Goal: Information Seeking & Learning: Check status

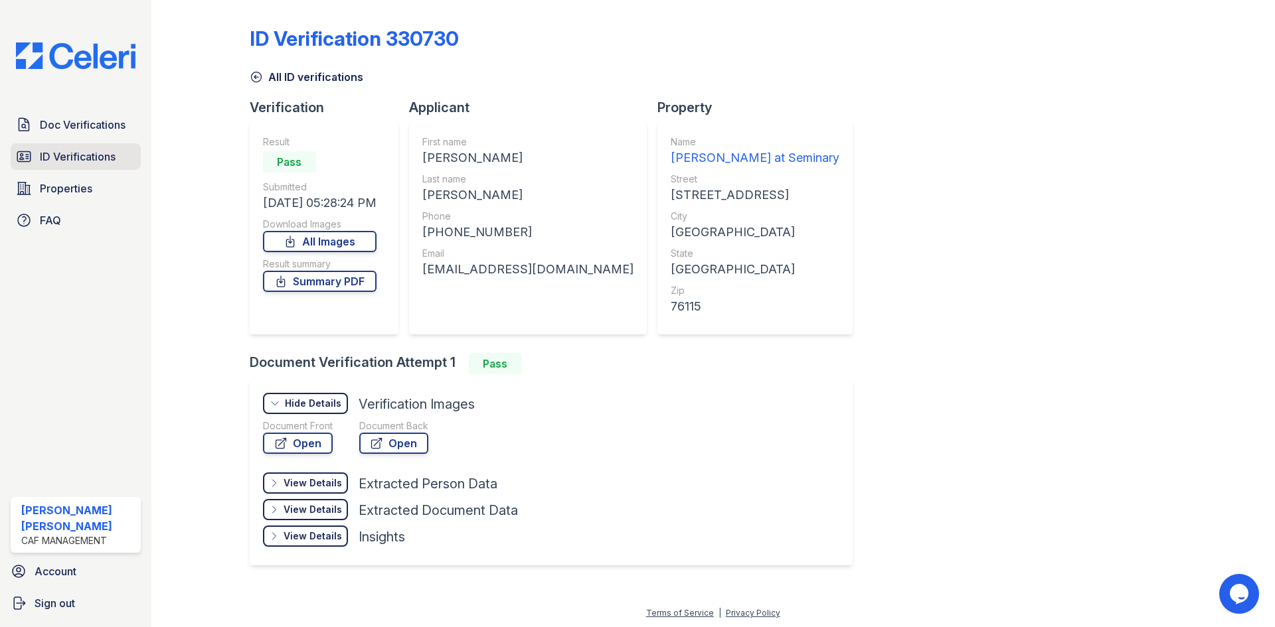
click at [72, 150] on span "ID Verifications" at bounding box center [78, 157] width 76 height 16
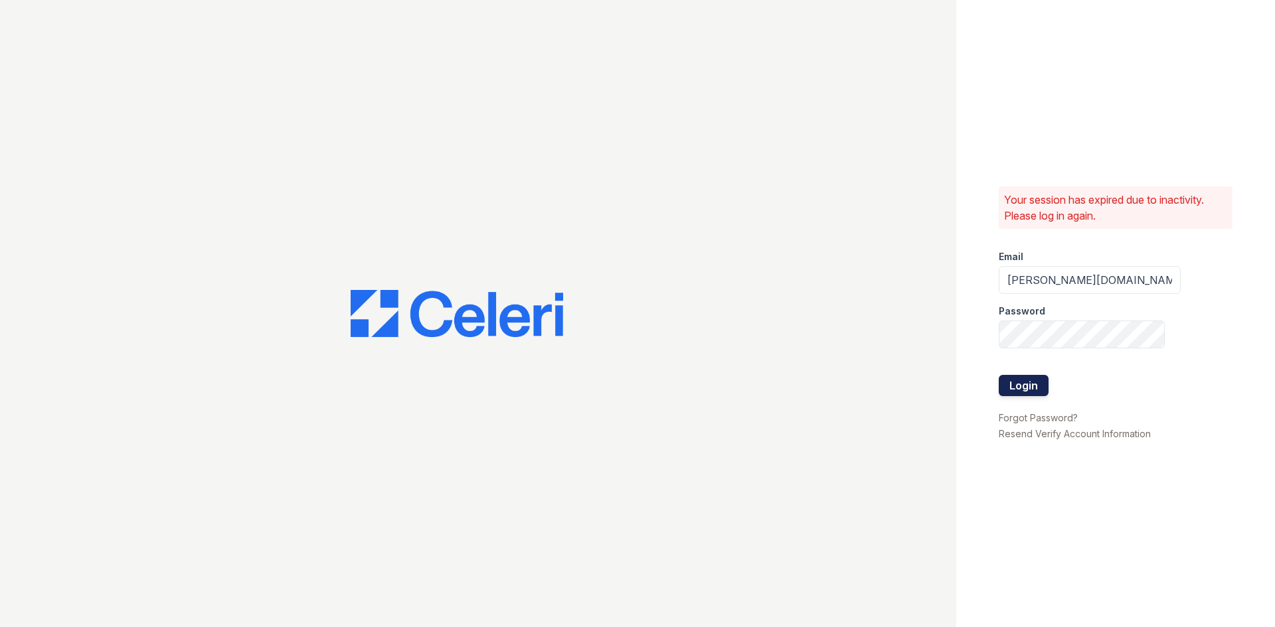
click at [1034, 385] on button "Login" at bounding box center [1023, 385] width 50 height 21
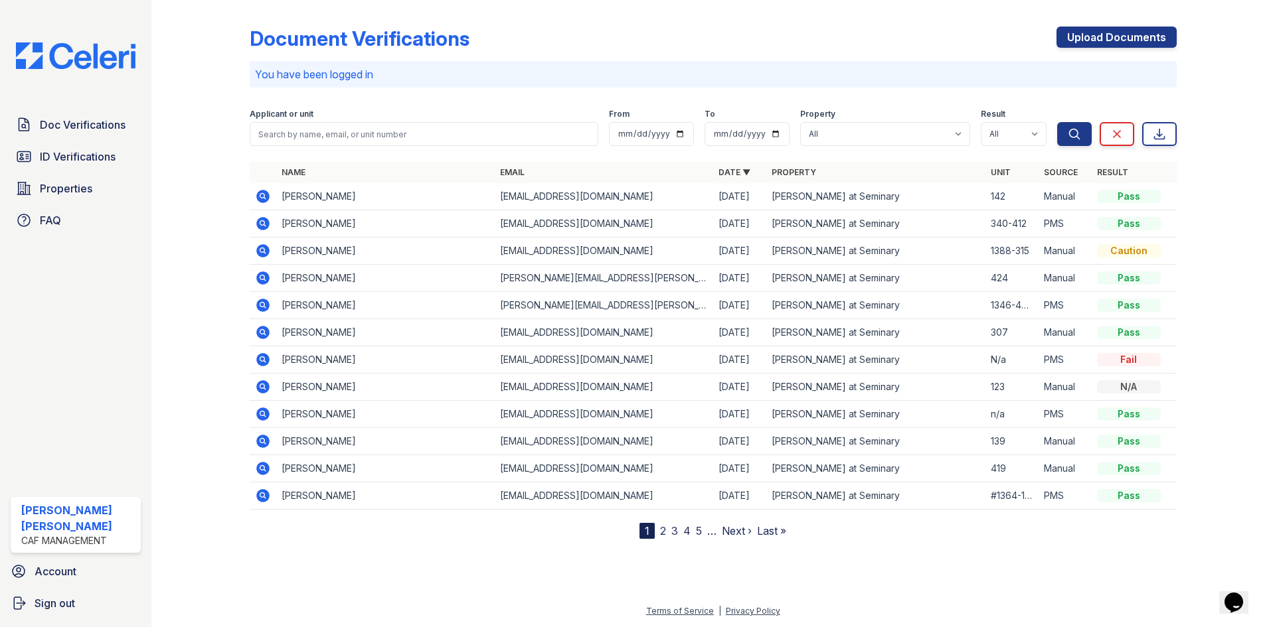
click at [455, 121] on div "Applicant or unit" at bounding box center [424, 115] width 349 height 13
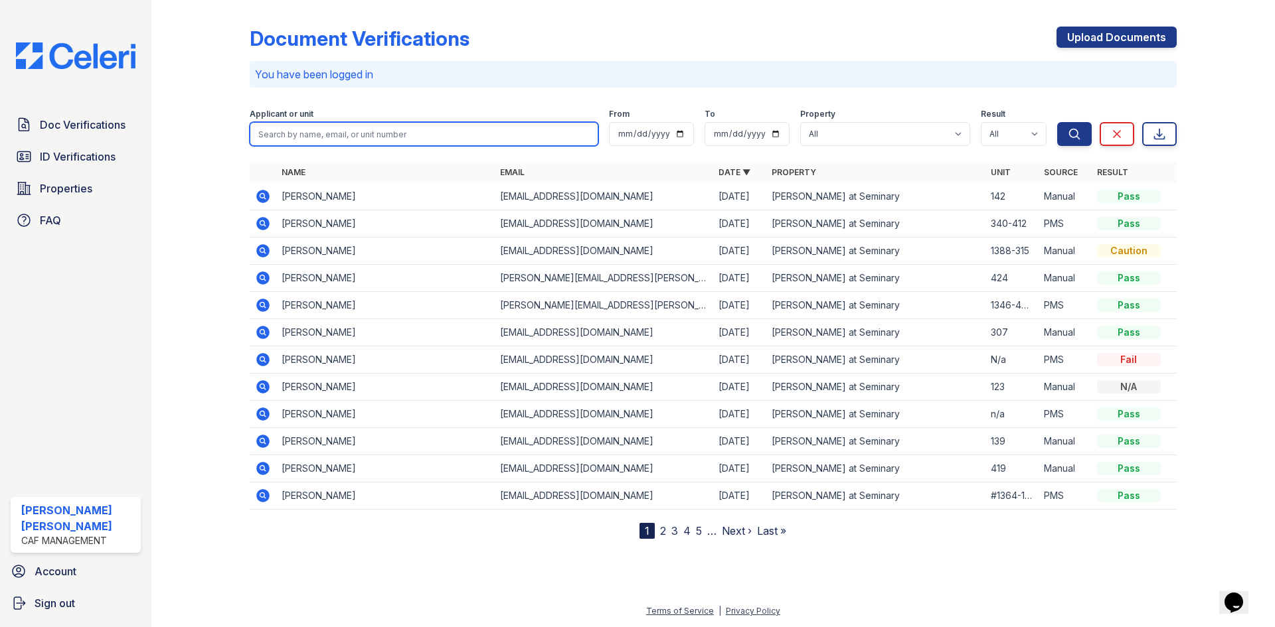
click at [430, 136] on input "search" at bounding box center [424, 134] width 349 height 24
type input "sims"
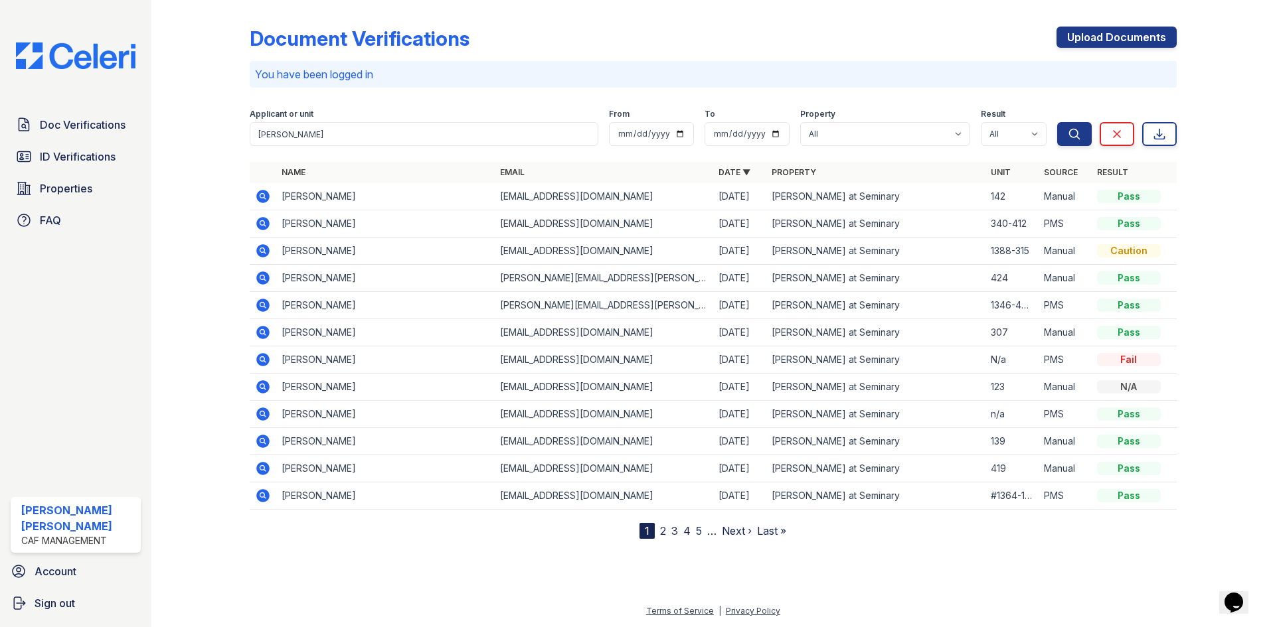
click at [1076, 146] on form "Applicant or unit sims From To Property All Estrella at Seminary Result All Pas…" at bounding box center [713, 124] width 927 height 53
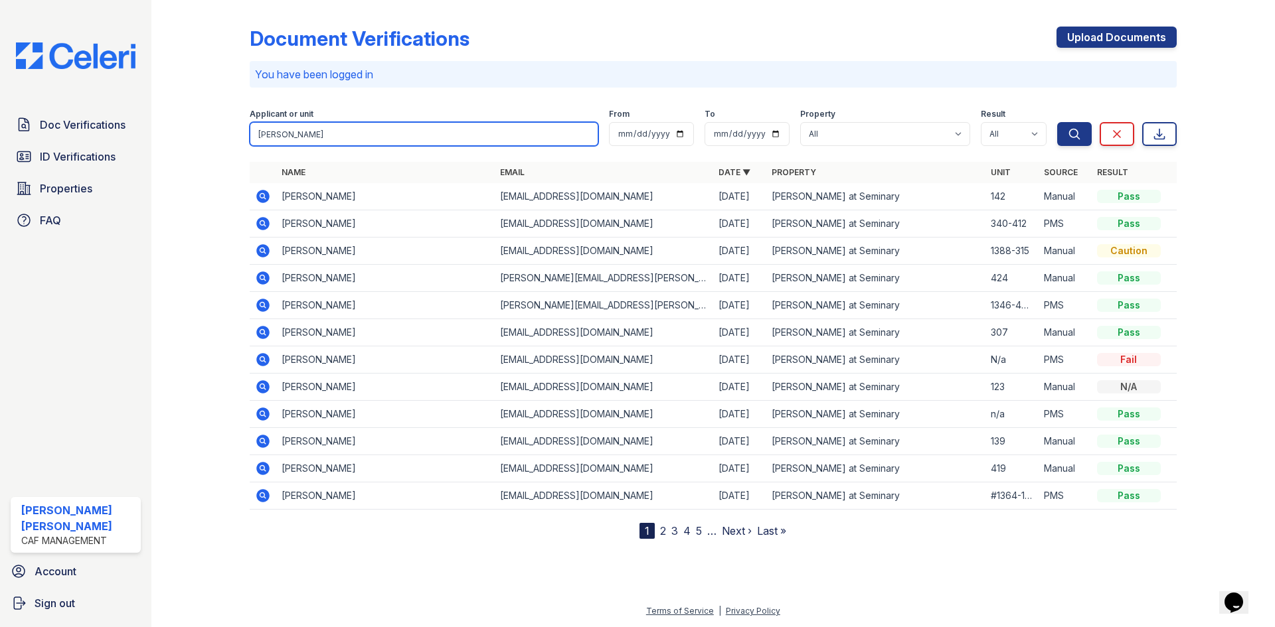
click at [283, 135] on input "sims" at bounding box center [424, 134] width 349 height 24
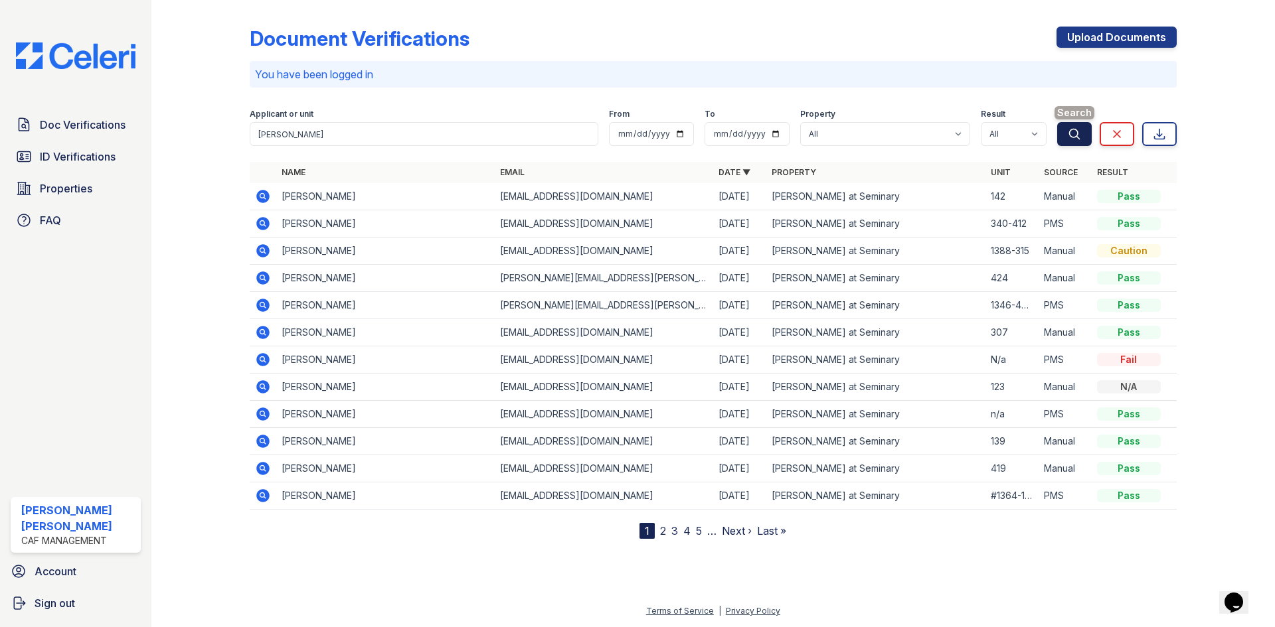
click at [1073, 130] on icon "submit" at bounding box center [1073, 133] width 13 height 13
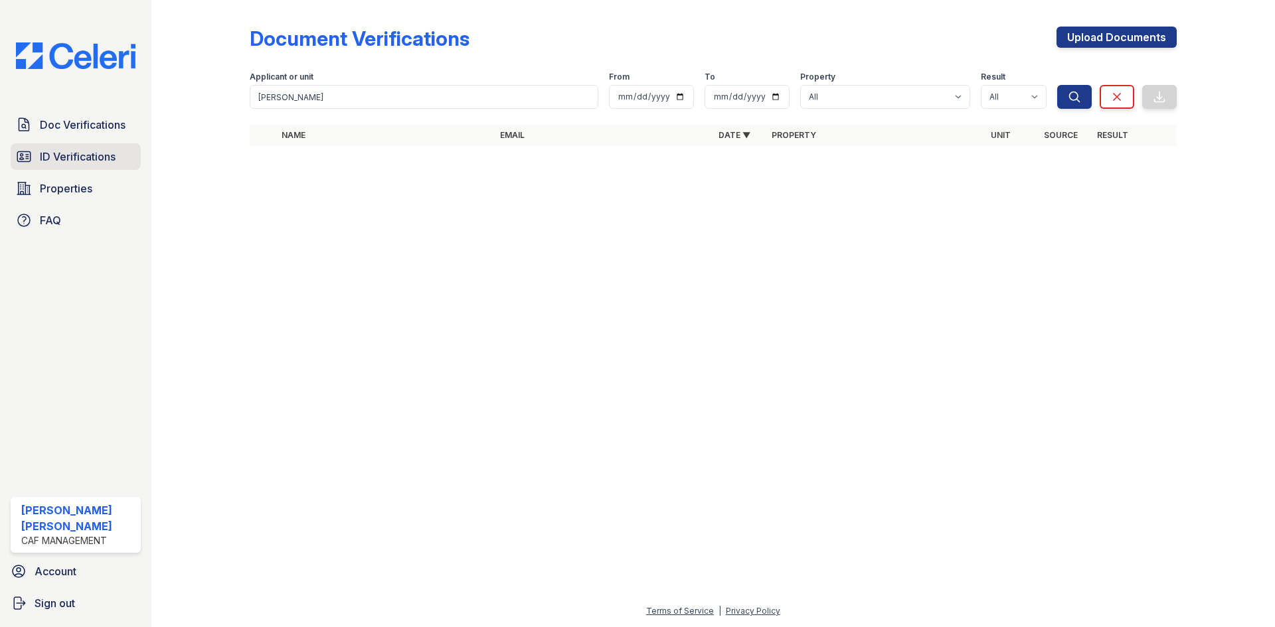
click at [64, 152] on span "ID Verifications" at bounding box center [78, 157] width 76 height 16
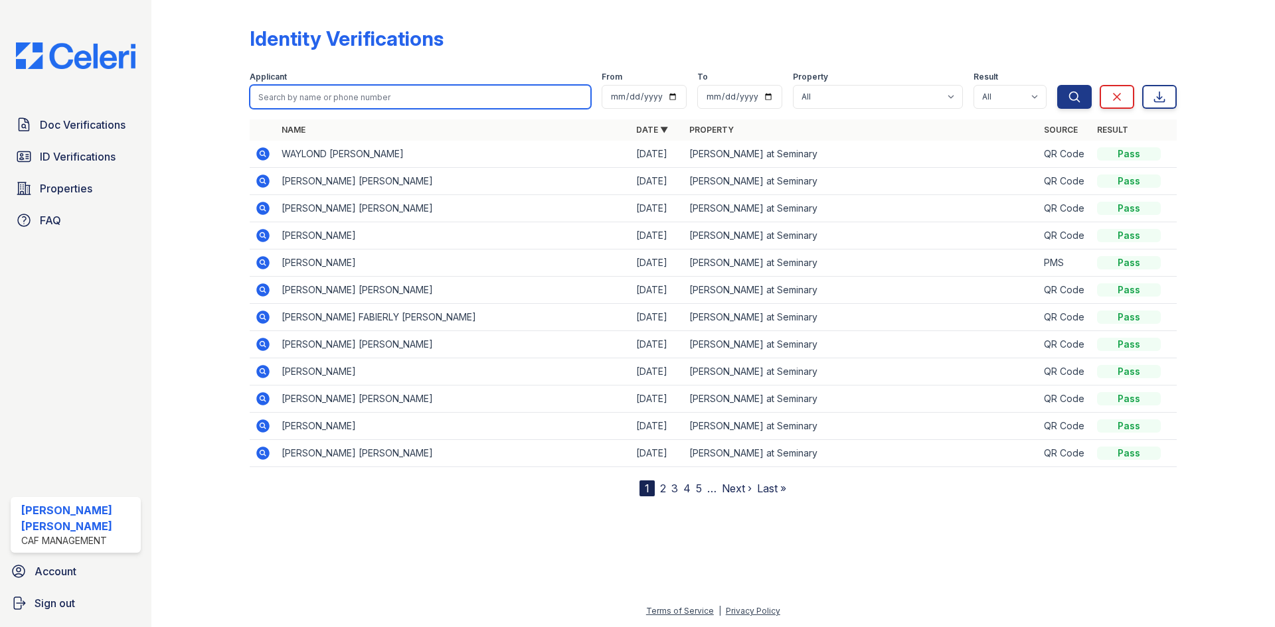
click at [328, 103] on input "search" at bounding box center [420, 97] width 341 height 24
type input "sims"
click at [1057, 85] on button "Search" at bounding box center [1074, 97] width 35 height 24
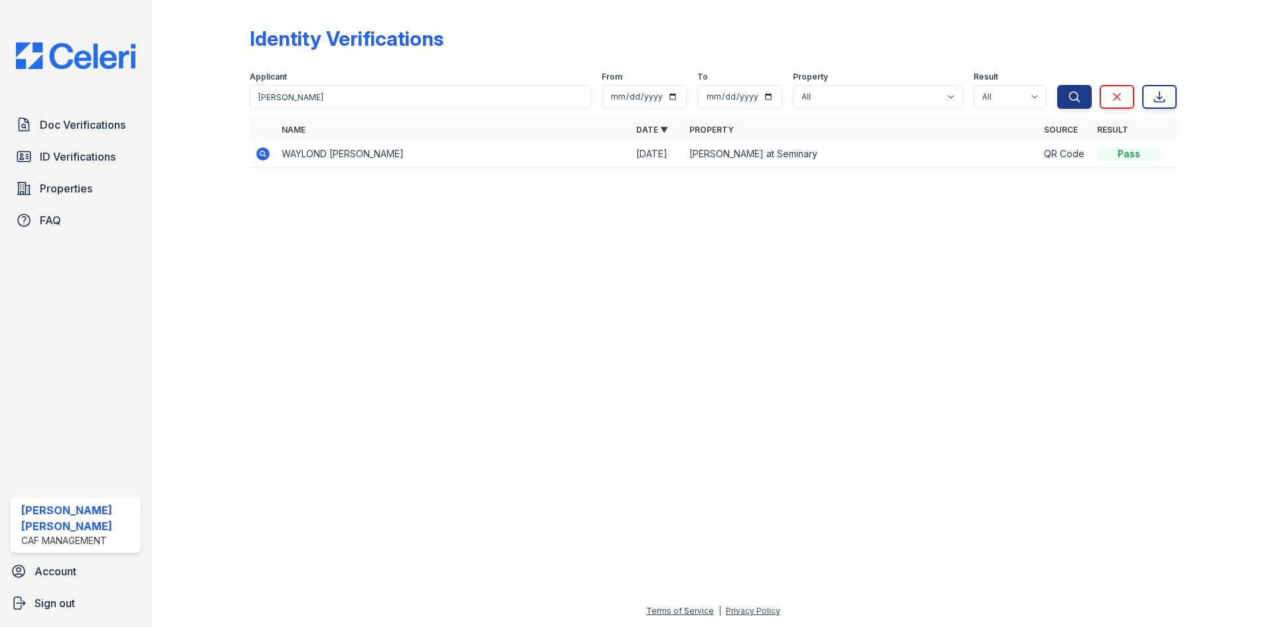
click at [262, 154] on icon at bounding box center [261, 152] width 3 height 3
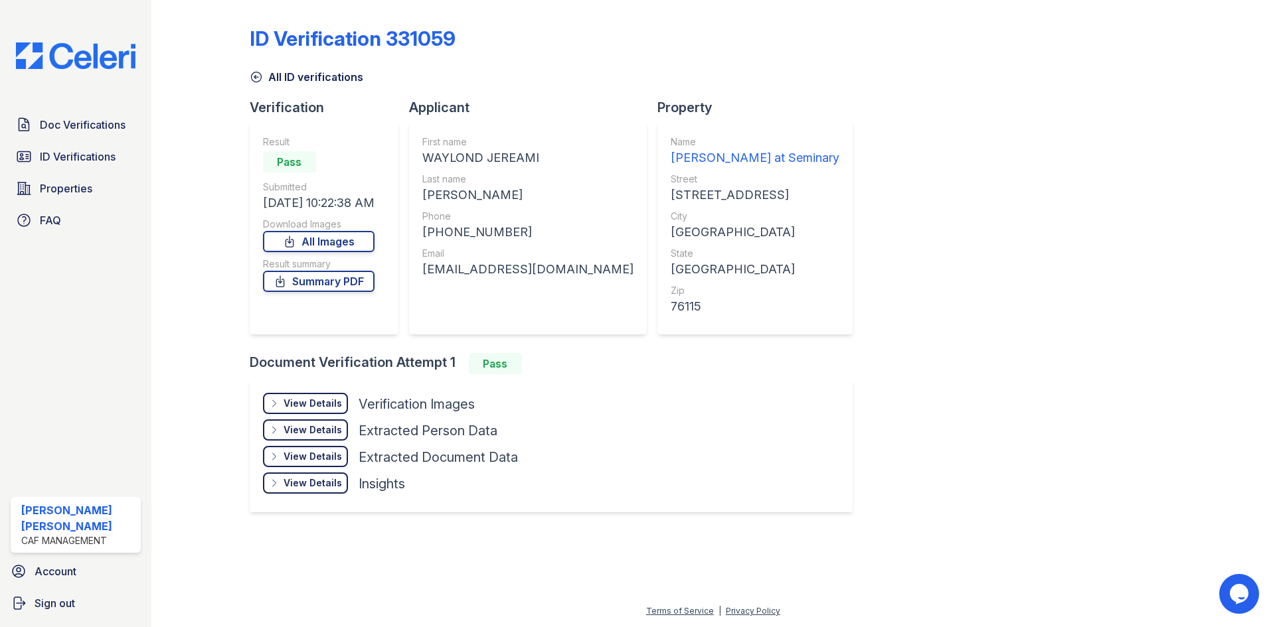
drag, startPoint x: 412, startPoint y: 157, endPoint x: 535, endPoint y: 156, distance: 123.5
click at [535, 156] on div "First name WAYLOND JEREAMI Last name SIMS Phone +14693453477 Email waylond3@gma…" at bounding box center [528, 228] width 238 height 212
click at [537, 193] on div "SIMS" at bounding box center [527, 195] width 211 height 19
